Goal: Find specific page/section: Find specific page/section

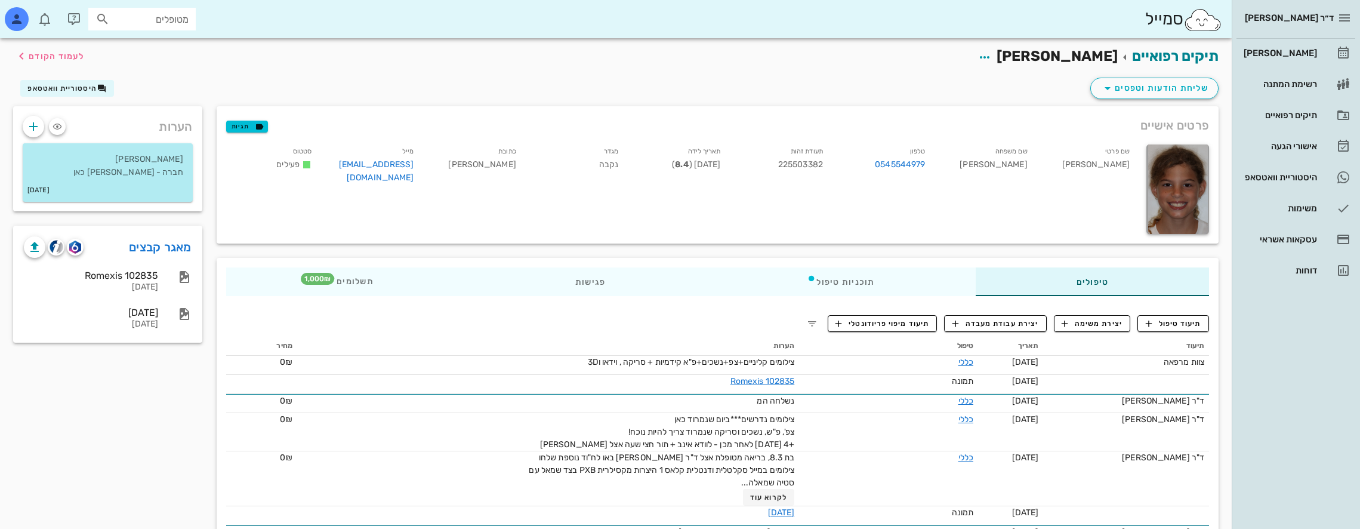
scroll to position [63, 0]
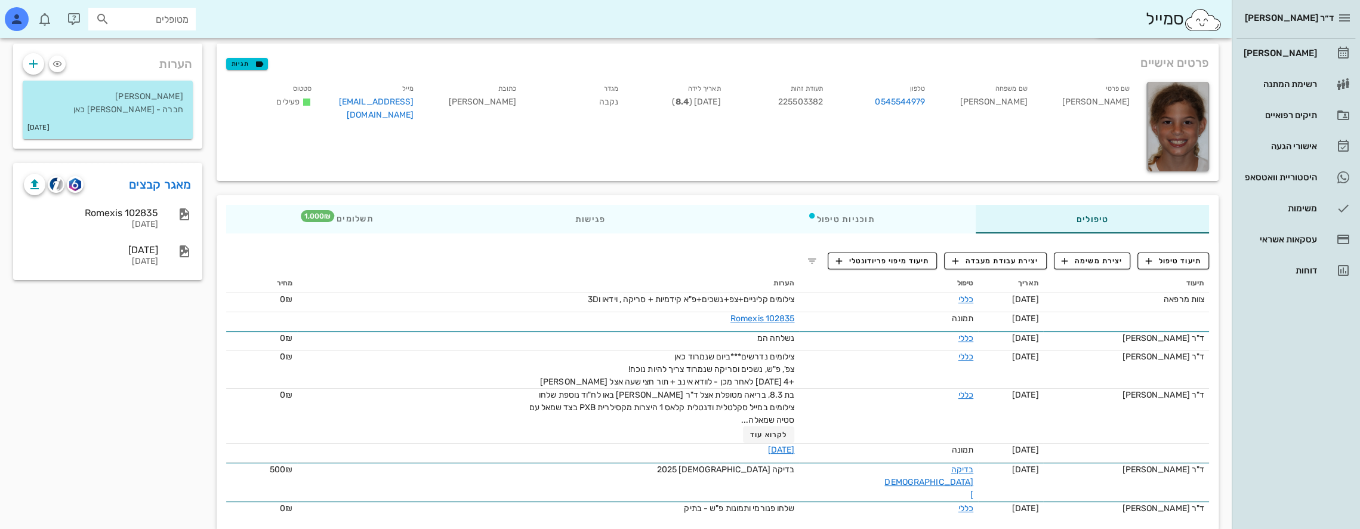
click at [154, 22] on input "מטופלים" at bounding box center [150, 19] width 76 height 16
type input "z"
type input "[PERSON_NAME]"
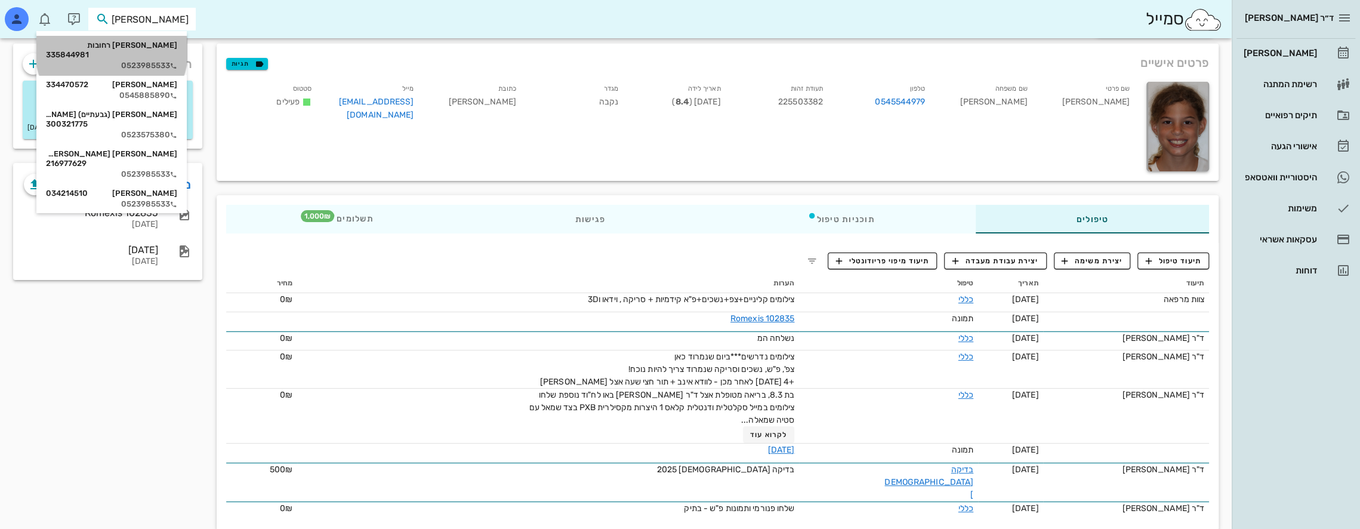
click at [160, 61] on div "0523985533" at bounding box center [111, 66] width 131 height 10
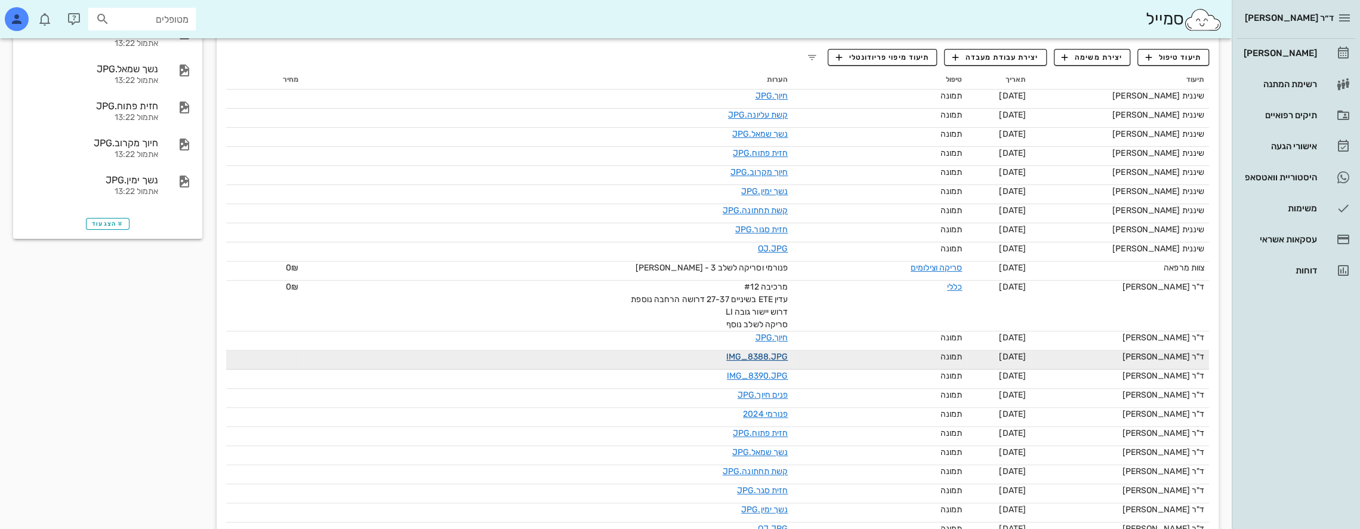
scroll to position [298, 0]
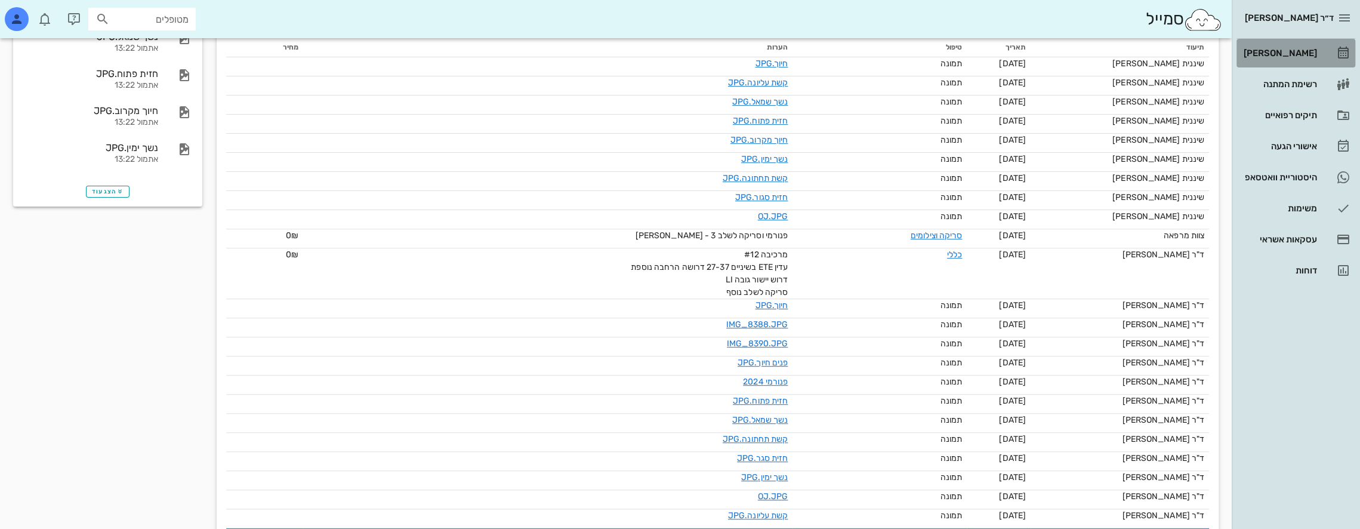
click at [1301, 50] on div "[PERSON_NAME]" at bounding box center [1279, 53] width 76 height 10
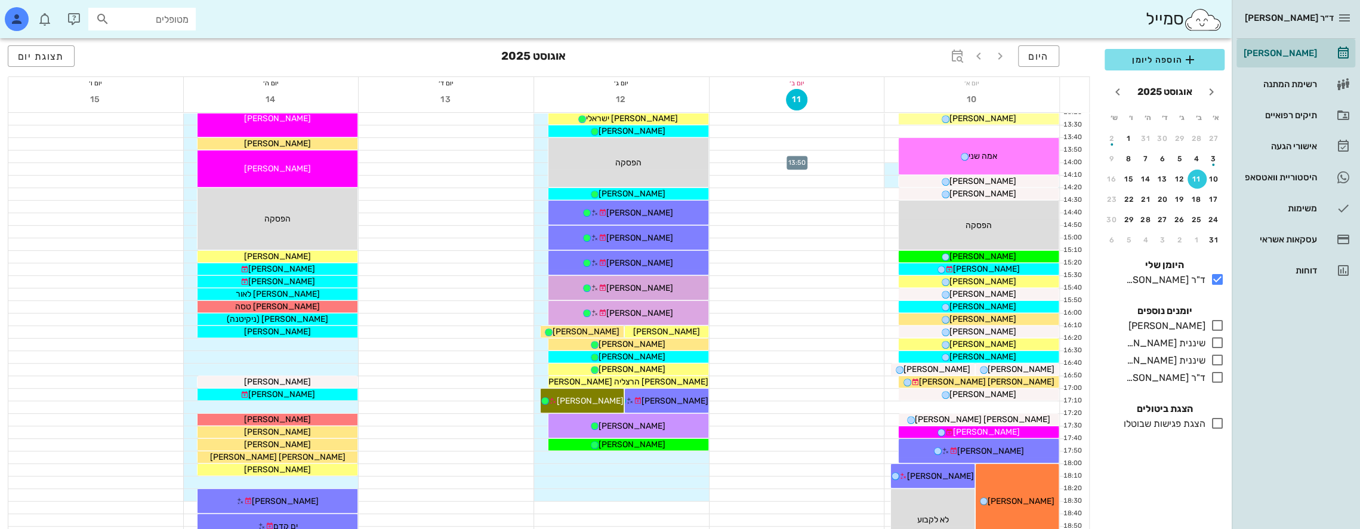
scroll to position [477, 0]
click at [997, 55] on icon "button" at bounding box center [1000, 56] width 14 height 14
